Goal: Information Seeking & Learning: Understand process/instructions

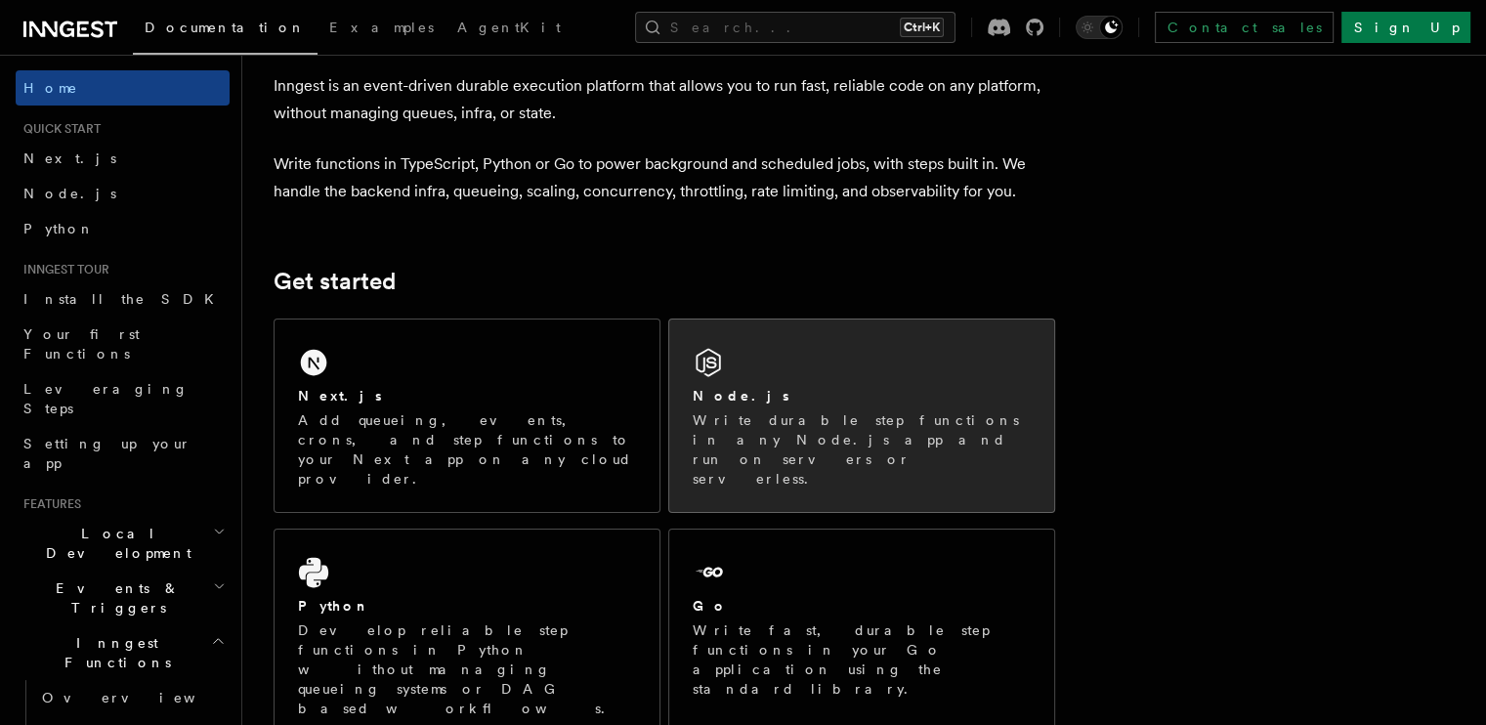
click at [827, 425] on p "Write durable step functions in any Node.js app and run on servers or serverles…" at bounding box center [862, 449] width 338 height 78
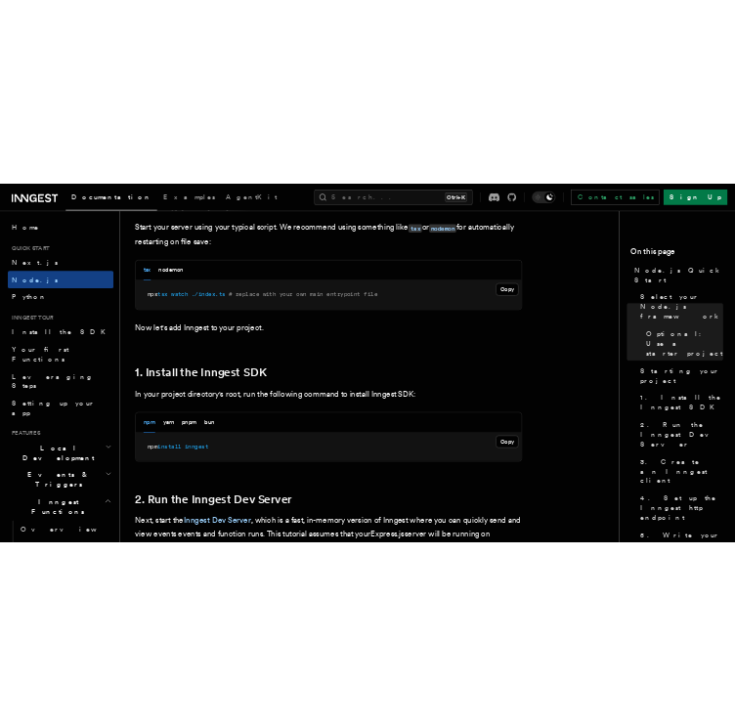
scroll to position [983, 0]
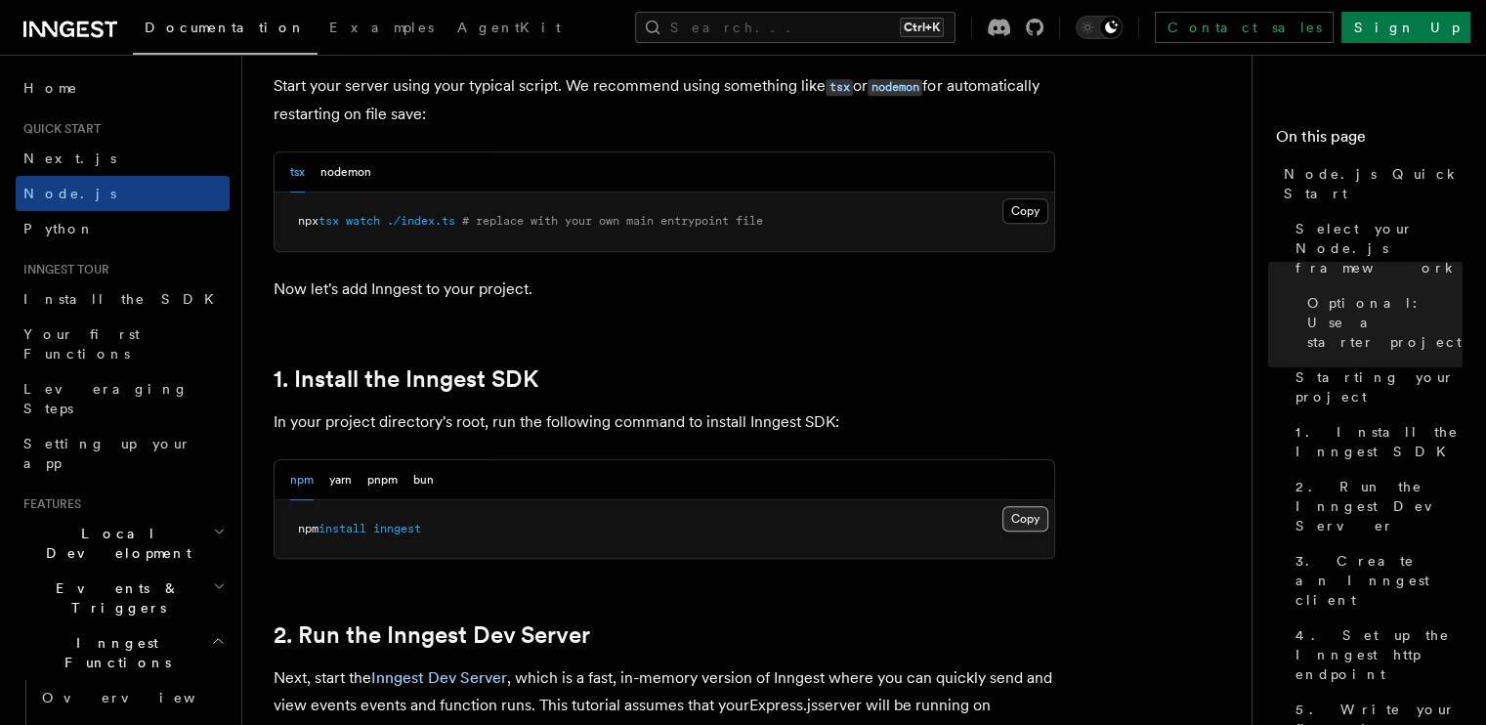
click at [1016, 519] on button "Copy Copied" at bounding box center [1025, 518] width 46 height 25
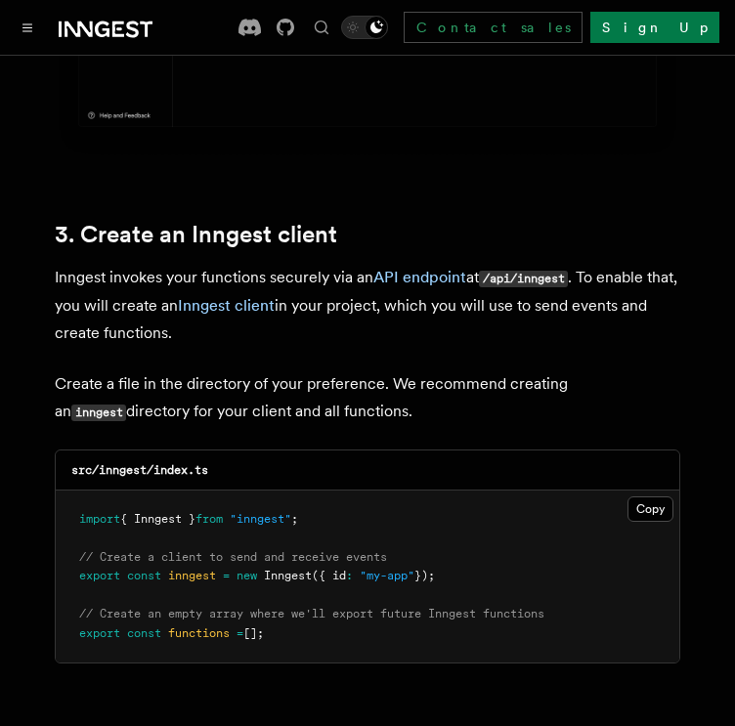
scroll to position [2419, 0]
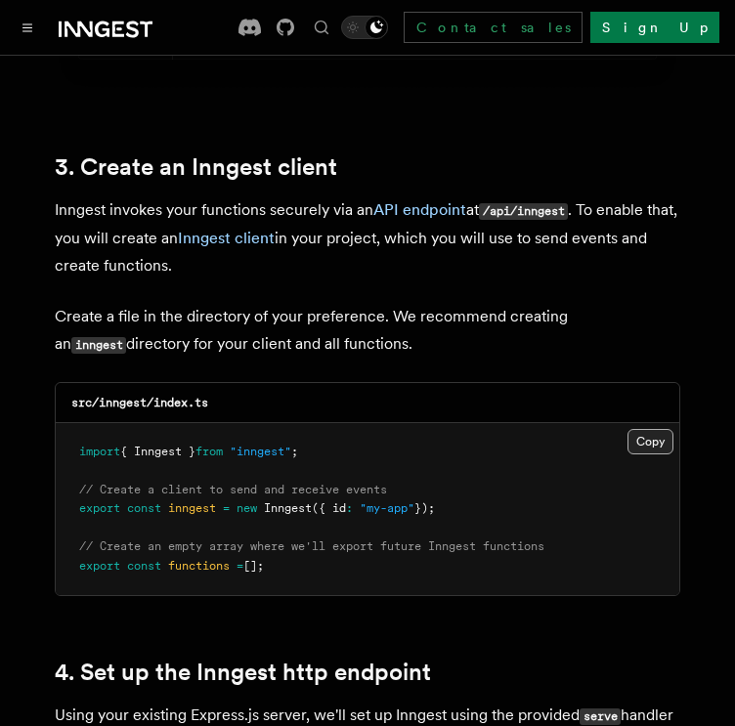
click at [649, 429] on button "Copy Copied" at bounding box center [650, 441] width 46 height 25
